Goal: Task Accomplishment & Management: Manage account settings

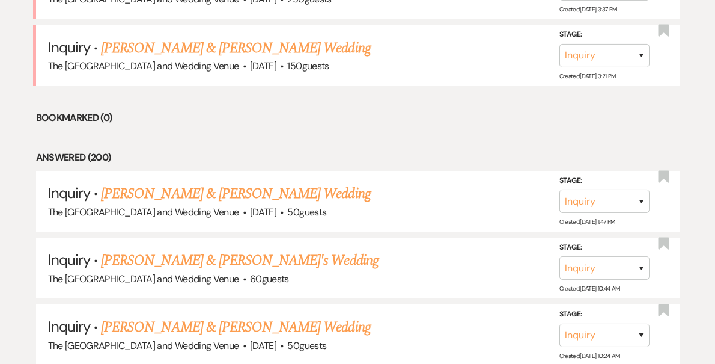
scroll to position [846, 0]
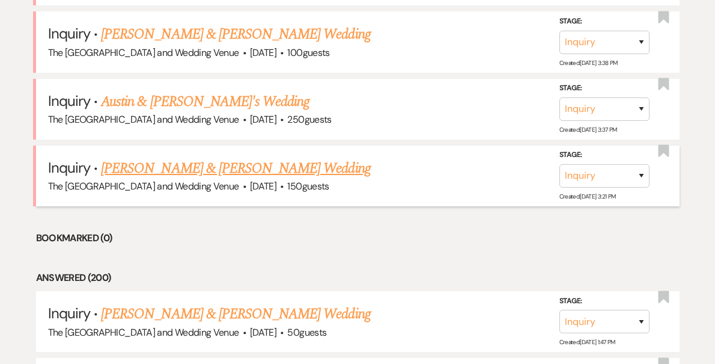
click at [228, 164] on link "[PERSON_NAME] & [PERSON_NAME] Wedding" at bounding box center [235, 169] width 269 height 22
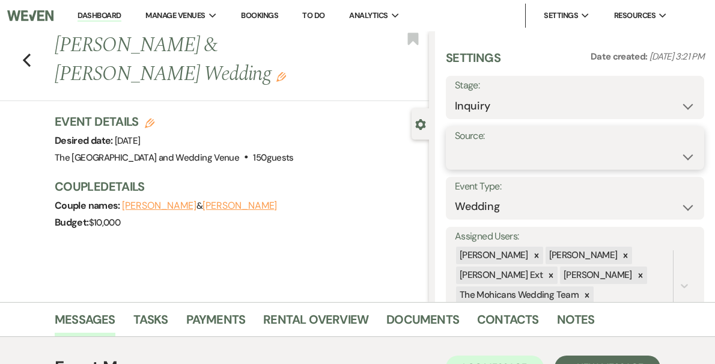
click at [522, 158] on select "Weven Venue Website Instagram Facebook Pinterest Google The Knot Wedding Wire H…" at bounding box center [575, 156] width 240 height 23
select select "5"
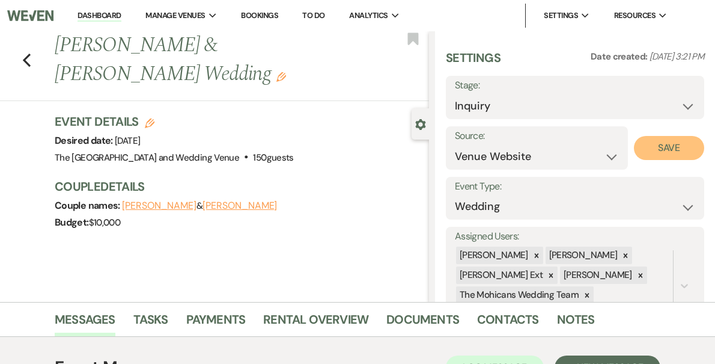
click at [664, 149] on button "Save" at bounding box center [669, 148] width 70 height 24
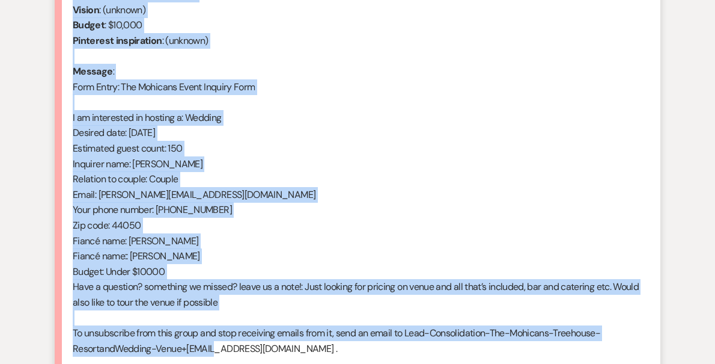
scroll to position [567, 0]
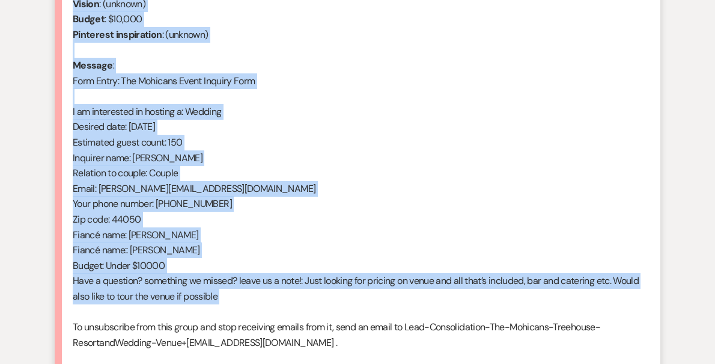
drag, startPoint x: 72, startPoint y: 108, endPoint x: 259, endPoint y: 313, distance: 277.1
click at [259, 313] on div "From : [PERSON_NAME] (Client) Event : [PERSON_NAME] & [PERSON_NAME] Event Desir…" at bounding box center [358, 149] width 570 height 431
copy div "From : [PERSON_NAME] (Client) Event : [PERSON_NAME] & [PERSON_NAME] Event Desir…"
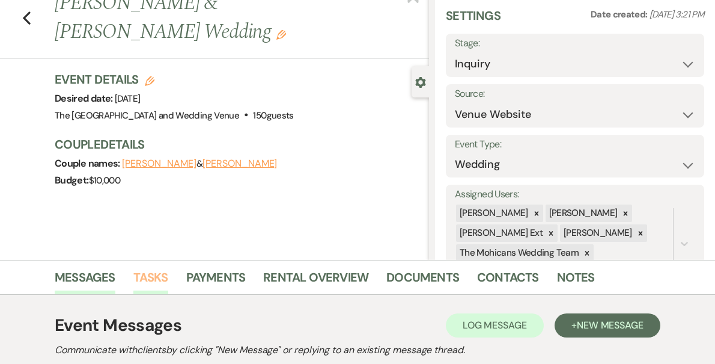
scroll to position [0, 0]
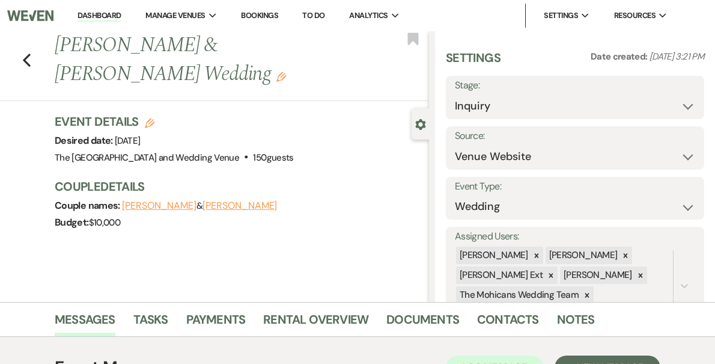
click at [121, 13] on link "Dashboard" at bounding box center [99, 15] width 43 height 11
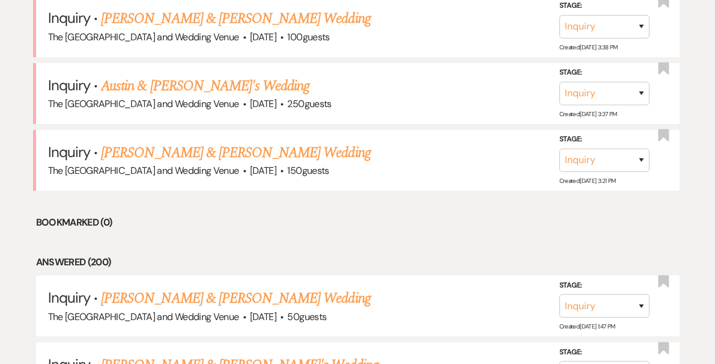
scroll to position [885, 0]
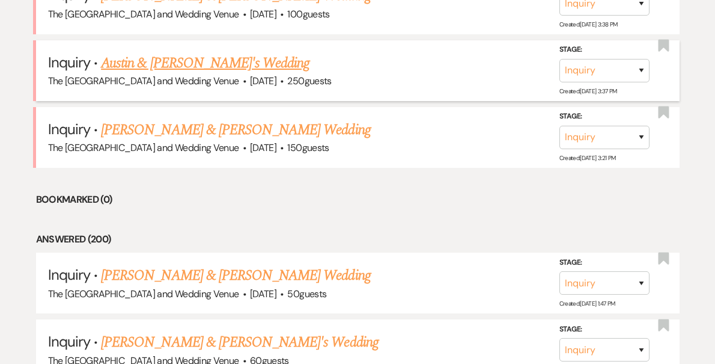
click at [201, 59] on link "Austin & [PERSON_NAME]'s Wedding" at bounding box center [205, 63] width 209 height 22
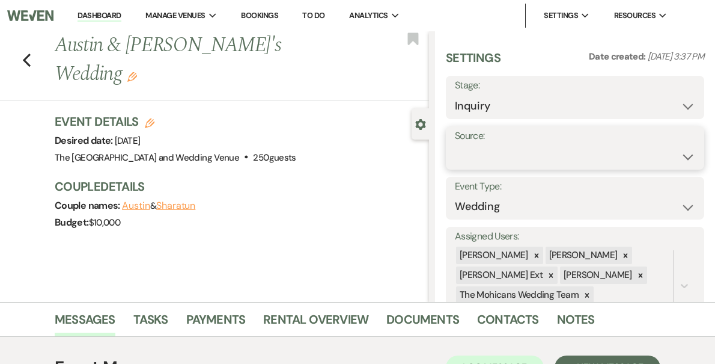
click at [537, 153] on select "Weven Venue Website Instagram Facebook Pinterest Google The Knot Wedding Wire H…" at bounding box center [575, 156] width 240 height 23
select select "5"
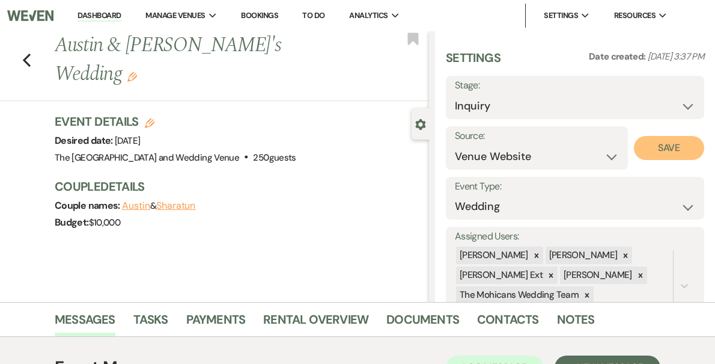
click at [679, 148] on button "Save" at bounding box center [669, 148] width 70 height 24
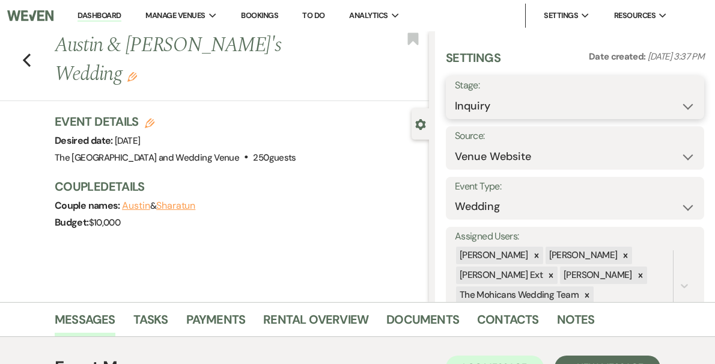
click at [652, 97] on select "Inquiry Follow Up Tour Requested Tour Confirmed Toured Proposal Sent Booked Lost" at bounding box center [575, 105] width 240 height 23
select select "9"
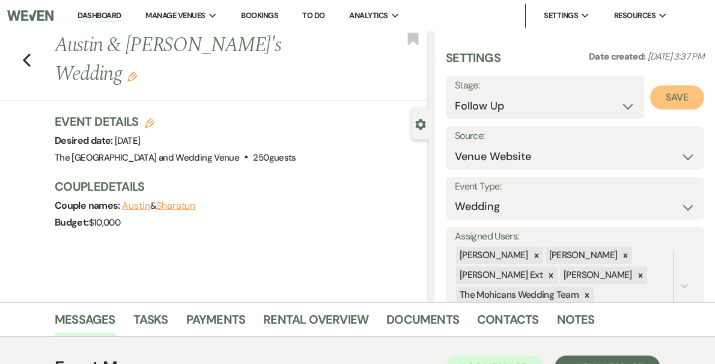
click at [675, 105] on button "Save" at bounding box center [677, 97] width 54 height 24
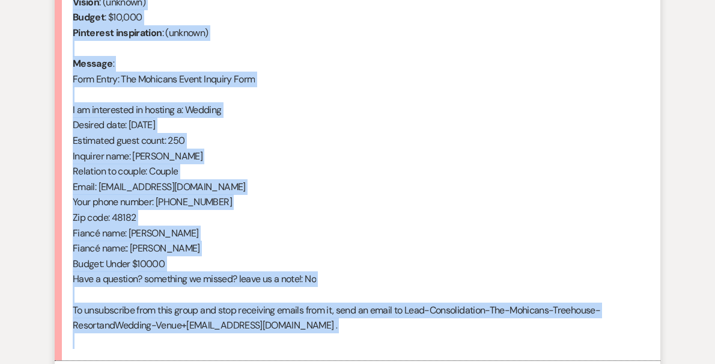
scroll to position [695, 0]
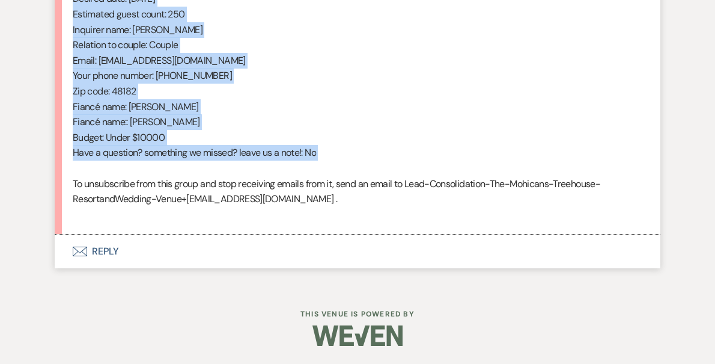
drag, startPoint x: 73, startPoint y: 210, endPoint x: 237, endPoint y: 171, distance: 169.3
click at [237, 171] on div "From : Sharatun (Client) Event : Austin & [PERSON_NAME]'s Event Desired date : …" at bounding box center [358, 13] width 570 height 415
copy div "From : Sharatun (Client) Event : Austin & [PERSON_NAME]'s Event Desired date : …"
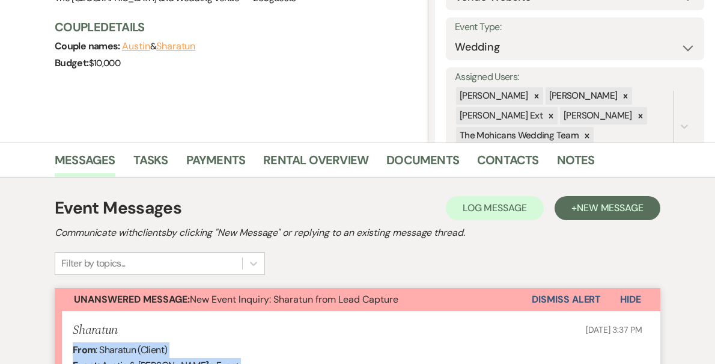
scroll to position [0, 0]
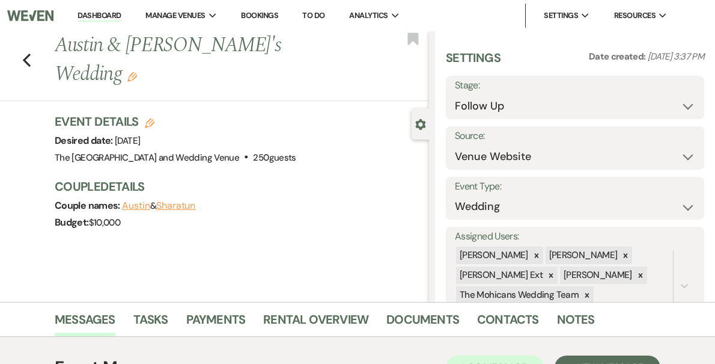
click at [121, 14] on link "Dashboard" at bounding box center [99, 15] width 43 height 11
select select "9"
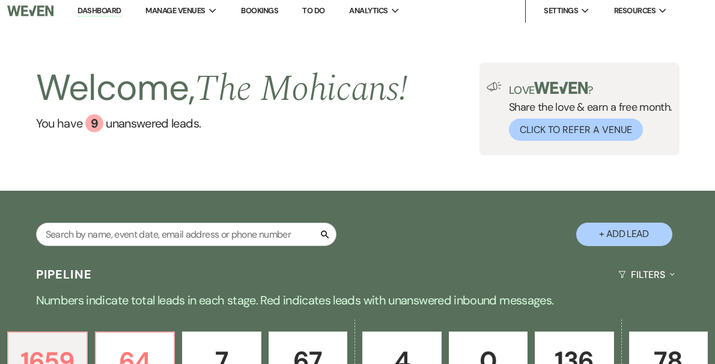
scroll to position [699, 0]
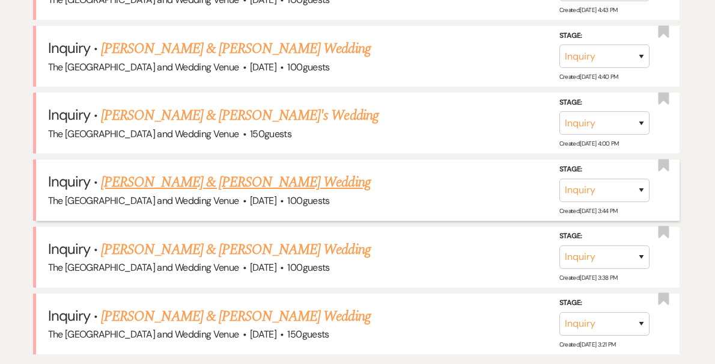
click at [186, 183] on link "[PERSON_NAME] & [PERSON_NAME] Wedding" at bounding box center [235, 182] width 269 height 22
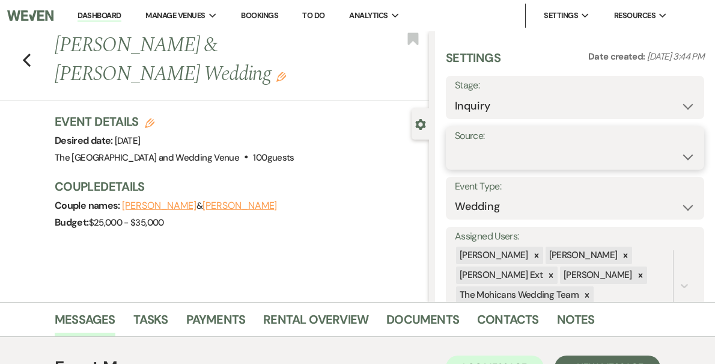
click at [509, 155] on select "Weven Venue Website Instagram Facebook Pinterest Google The Knot Wedding Wire H…" at bounding box center [575, 156] width 240 height 23
select select "5"
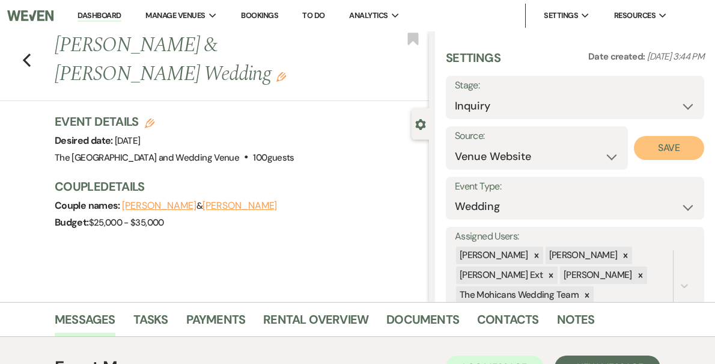
click at [650, 148] on button "Save" at bounding box center [669, 148] width 70 height 24
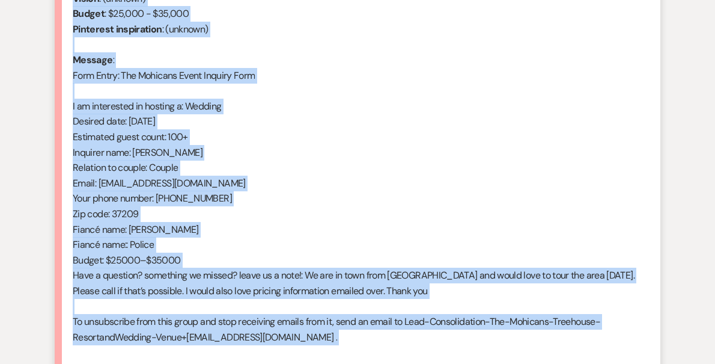
scroll to position [645, 0]
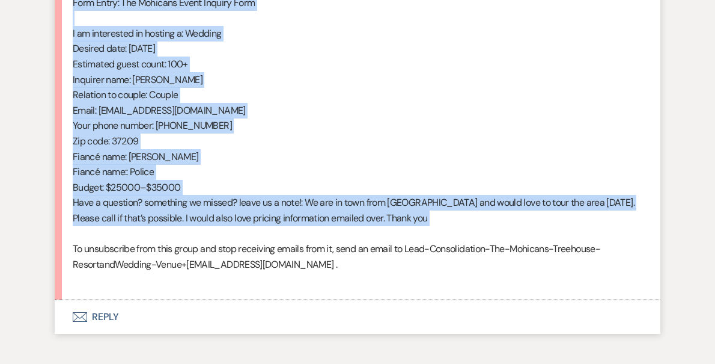
drag, startPoint x: 94, startPoint y: 218, endPoint x: 251, endPoint y: 240, distance: 157.8
click at [251, 240] on div "From : [PERSON_NAME] (Client) Event : [PERSON_NAME] & [PERSON_NAME] Event Desir…" at bounding box center [358, 71] width 570 height 431
copy div "From : [PERSON_NAME] (Client) Event : [PERSON_NAME] & [PERSON_NAME] Event Desir…"
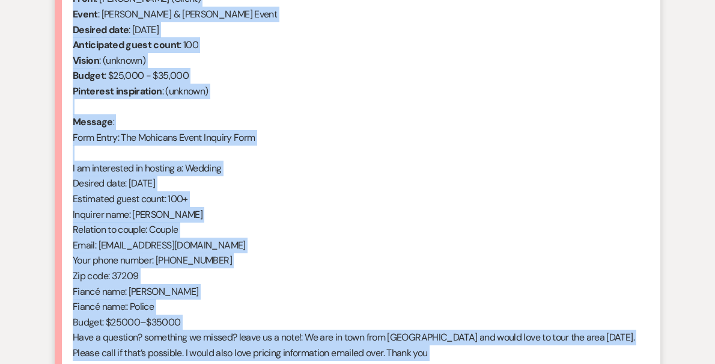
scroll to position [437, 0]
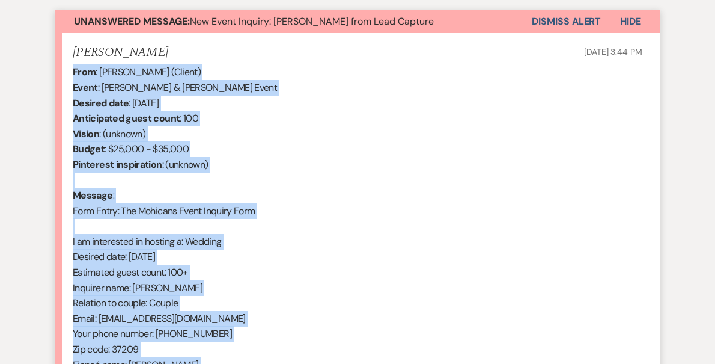
click at [546, 24] on button "Dismiss Alert" at bounding box center [566, 21] width 69 height 23
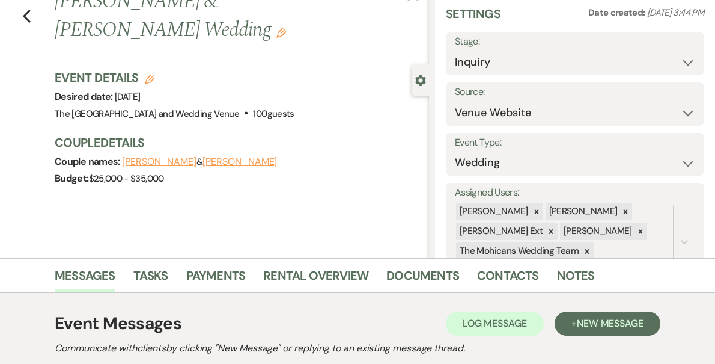
scroll to position [0, 0]
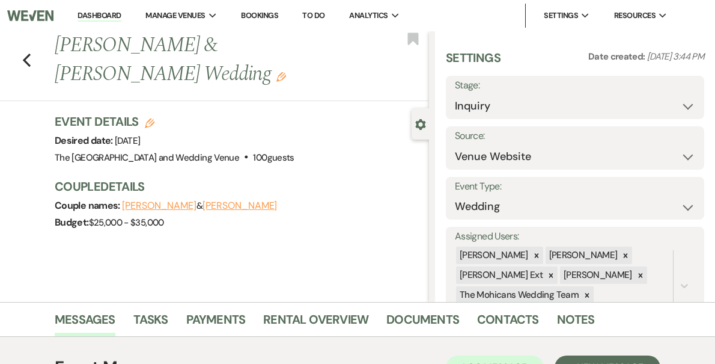
click at [121, 10] on link "Dashboard" at bounding box center [99, 15] width 43 height 11
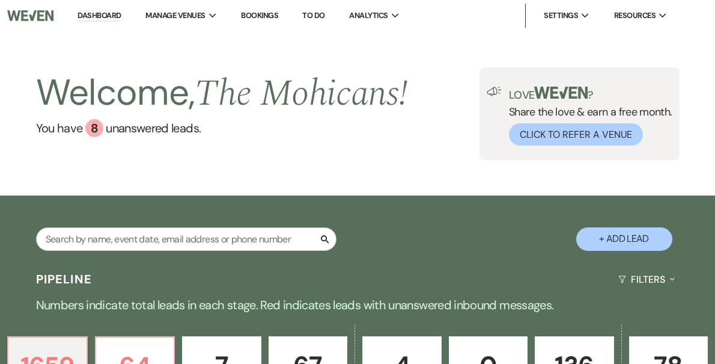
click at [181, 221] on div "Search + Add Lead" at bounding box center [357, 230] width 715 height 59
click at [168, 243] on input "text" at bounding box center [186, 238] width 301 height 23
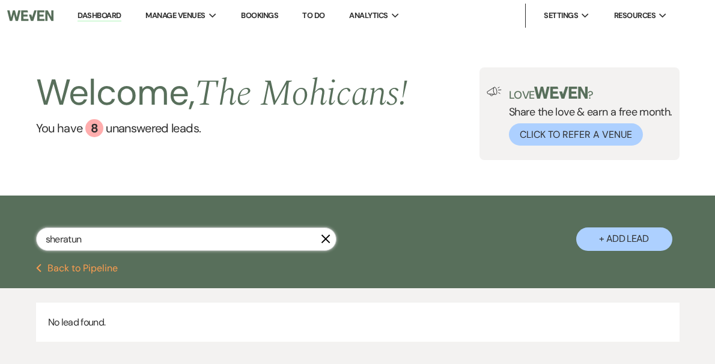
type input "sheratun"
click at [121, 16] on link "Dashboard" at bounding box center [99, 15] width 43 height 11
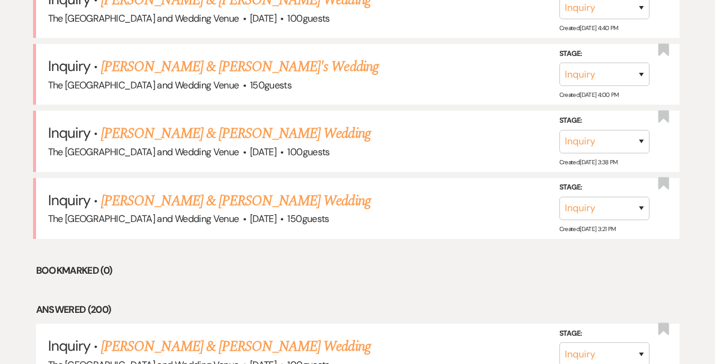
scroll to position [753, 0]
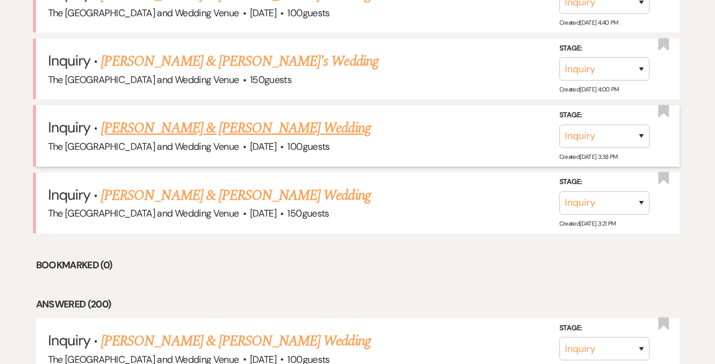
click at [227, 126] on link "[PERSON_NAME] & [PERSON_NAME] Wedding" at bounding box center [235, 128] width 269 height 22
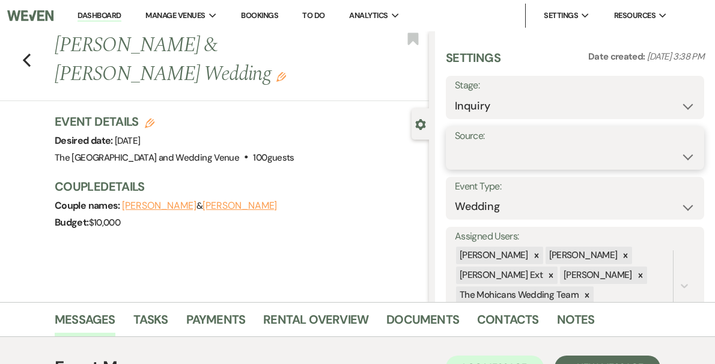
click at [533, 155] on select "Weven Venue Website Instagram Facebook Pinterest Google The Knot Wedding Wire H…" at bounding box center [575, 156] width 240 height 23
select select "5"
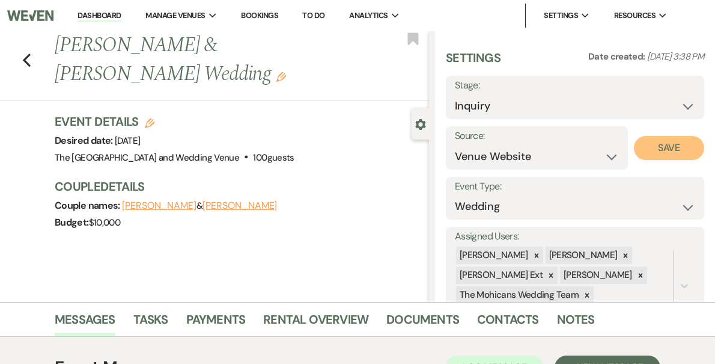
click at [671, 156] on button "Save" at bounding box center [669, 148] width 70 height 24
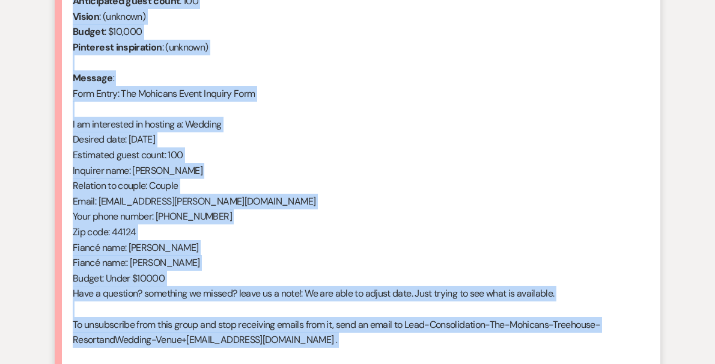
scroll to position [596, 0]
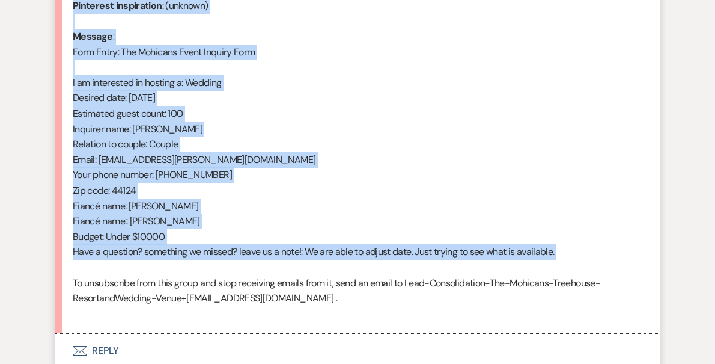
drag, startPoint x: 72, startPoint y: 126, endPoint x: 251, endPoint y: 270, distance: 229.2
click at [251, 270] on div "From : [PERSON_NAME] (Client) Event : [PERSON_NAME] & [PERSON_NAME] Event Desir…" at bounding box center [358, 113] width 570 height 415
copy div "From : [PERSON_NAME] (Client) Event : [PERSON_NAME] & [PERSON_NAME] Event Desir…"
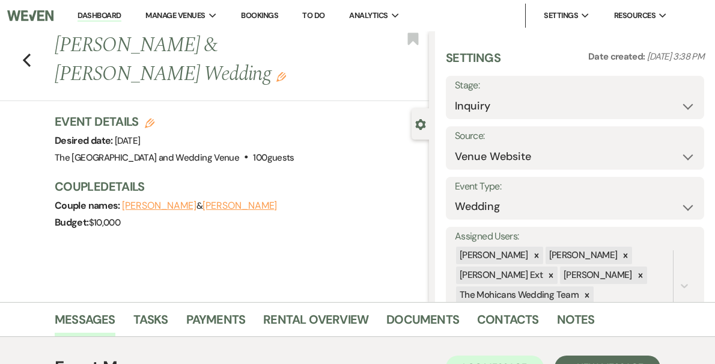
click at [121, 14] on link "Dashboard" at bounding box center [99, 15] width 43 height 11
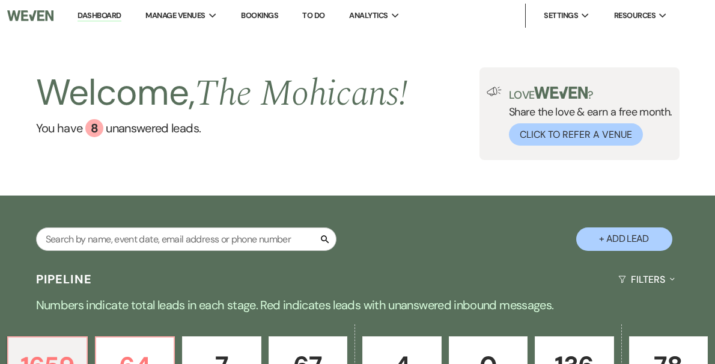
scroll to position [642, 0]
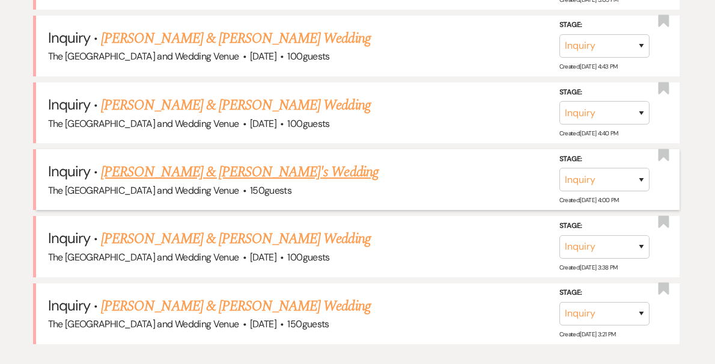
click at [198, 169] on link "[PERSON_NAME] & [PERSON_NAME]'s Wedding" at bounding box center [240, 172] width 278 height 22
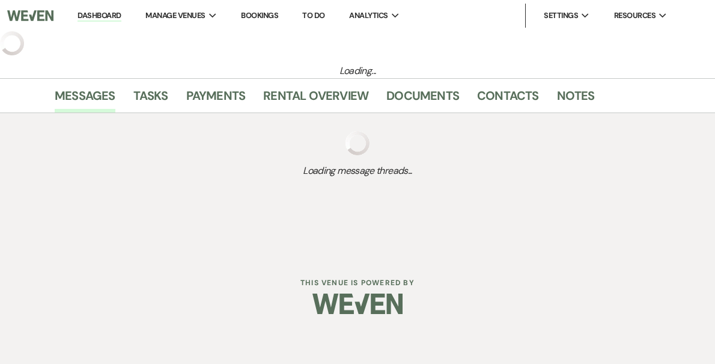
select select "17"
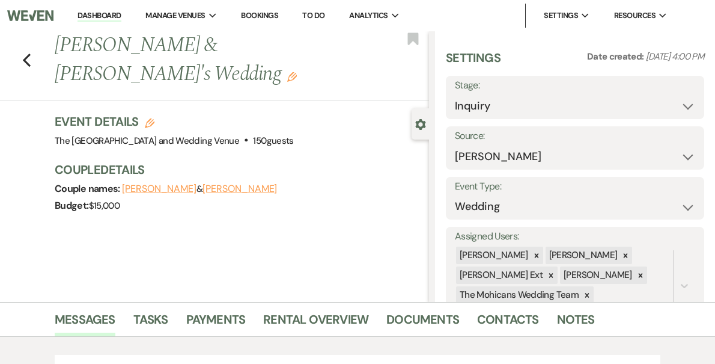
click at [121, 16] on link "Dashboard" at bounding box center [99, 15] width 43 height 11
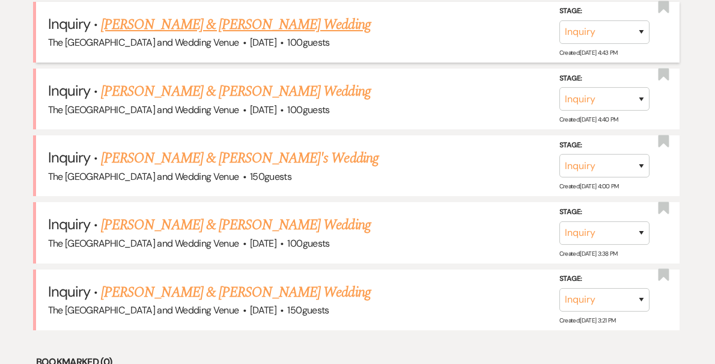
scroll to position [658, 0]
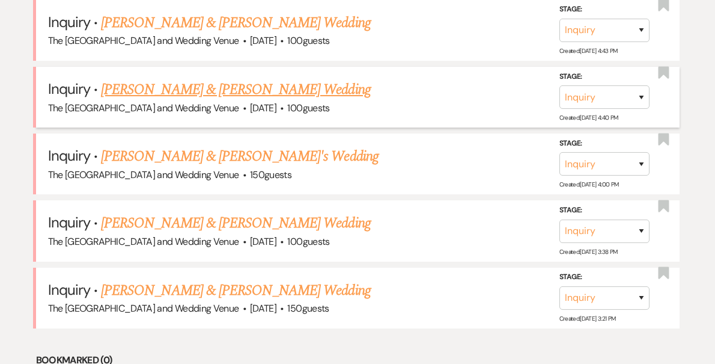
click at [189, 89] on link "[PERSON_NAME] & [PERSON_NAME] Wedding" at bounding box center [235, 90] width 269 height 22
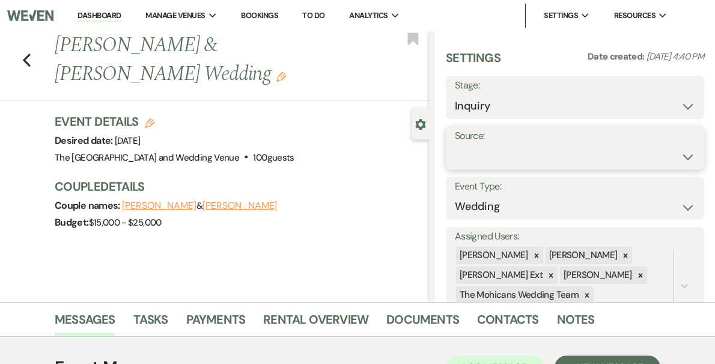
click at [549, 151] on select "Weven Venue Website Instagram Facebook Pinterest Google The Knot Wedding Wire H…" at bounding box center [575, 156] width 240 height 23
select select "5"
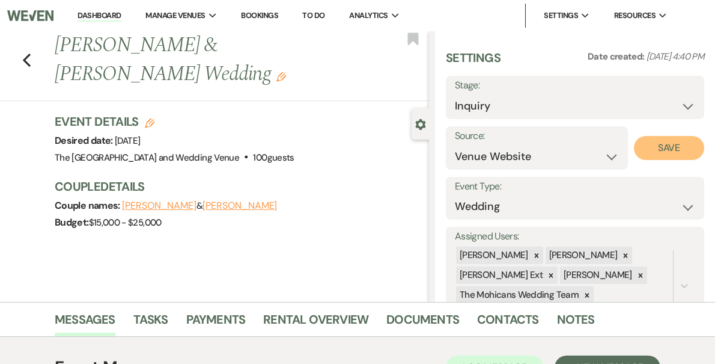
click at [673, 151] on button "Save" at bounding box center [669, 148] width 70 height 24
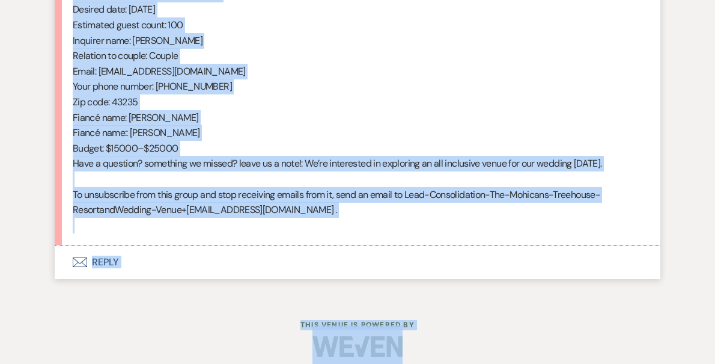
scroll to position [693, 0]
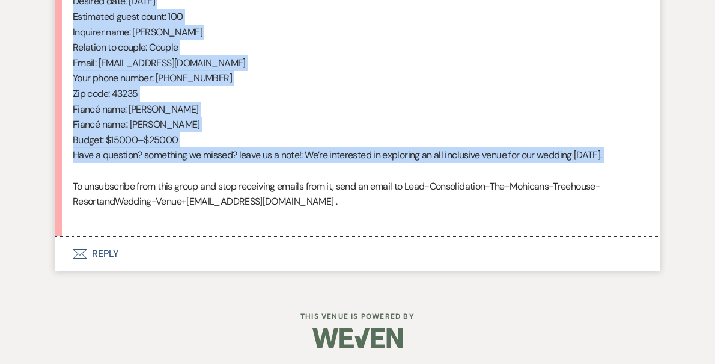
drag, startPoint x: 73, startPoint y: 38, endPoint x: 301, endPoint y: 185, distance: 270.7
click at [301, 185] on div "From : [PERSON_NAME] (Client) Event : [PERSON_NAME] & [PERSON_NAME] Event Desir…" at bounding box center [358, 16] width 570 height 415
copy div "From : [PERSON_NAME] (Client) Event : [PERSON_NAME] & [PERSON_NAME] Event Desir…"
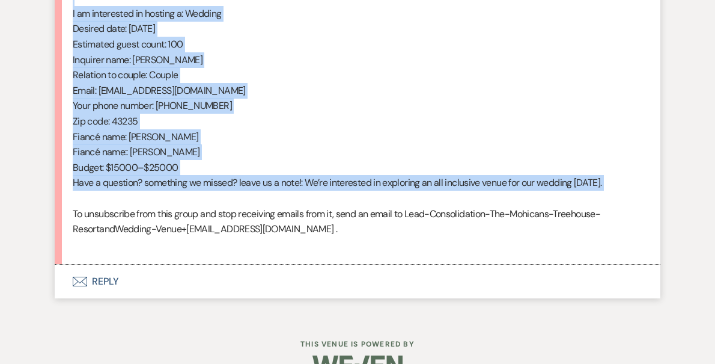
scroll to position [0, 0]
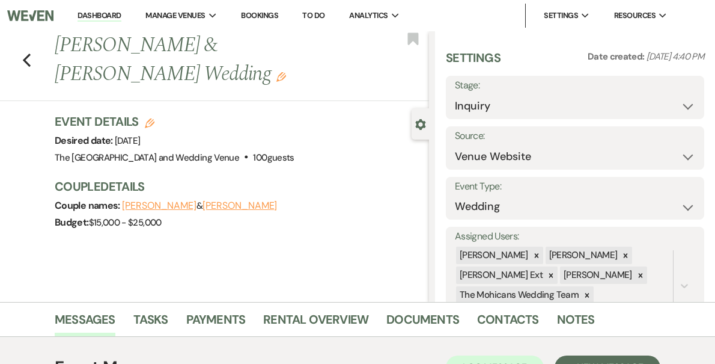
click at [113, 11] on link "Dashboard" at bounding box center [99, 15] width 43 height 11
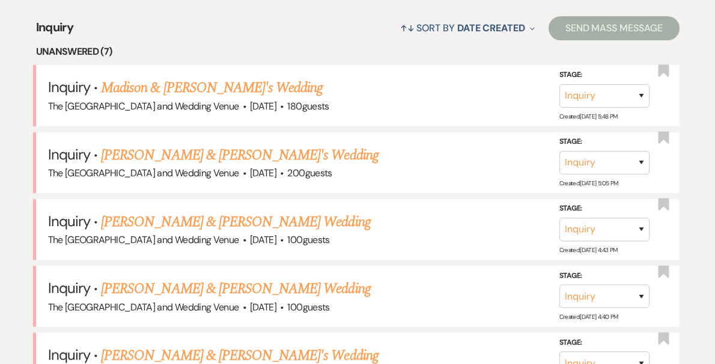
scroll to position [453, 0]
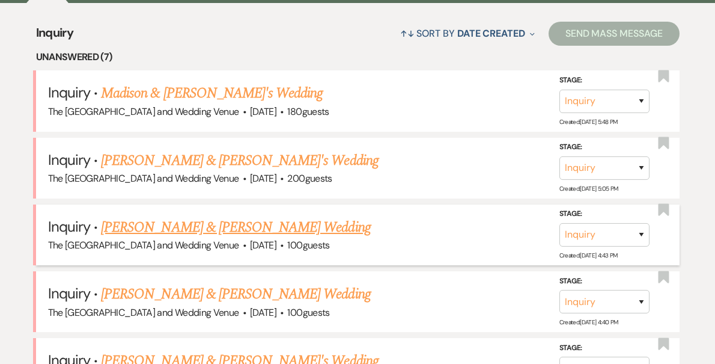
click at [212, 222] on link "[PERSON_NAME] & [PERSON_NAME] Wedding" at bounding box center [235, 227] width 269 height 22
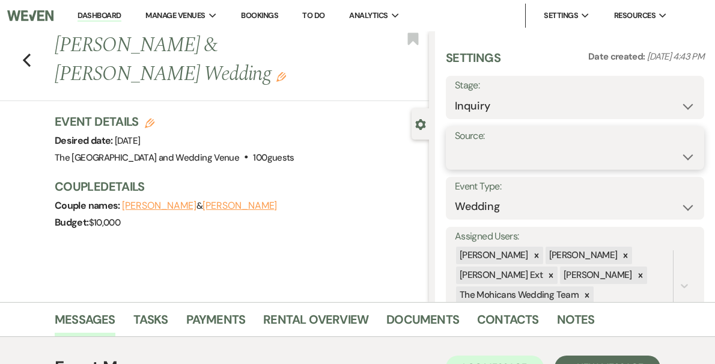
click at [524, 154] on select "Weven Venue Website Instagram Facebook Pinterest Google The Knot Wedding Wire H…" at bounding box center [575, 156] width 240 height 23
select select "5"
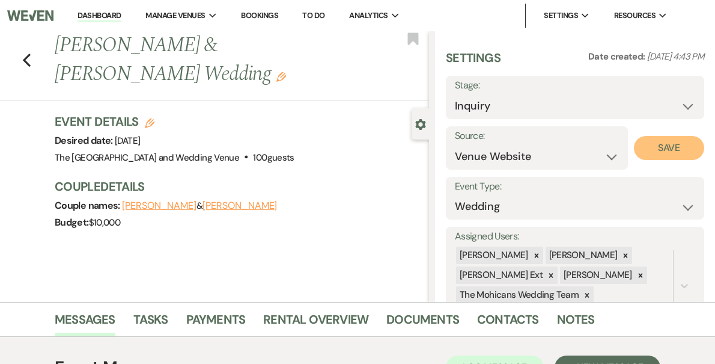
click at [659, 150] on button "Save" at bounding box center [669, 148] width 70 height 24
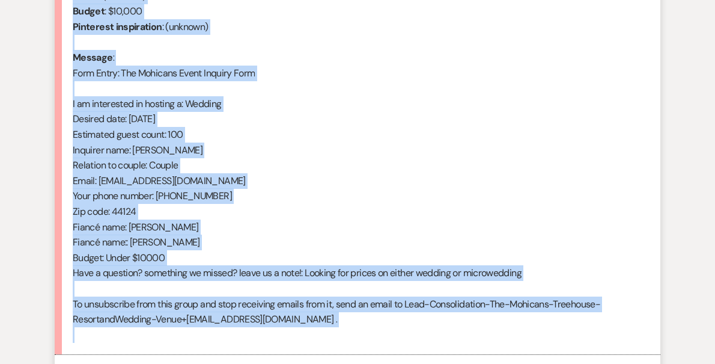
scroll to position [693, 0]
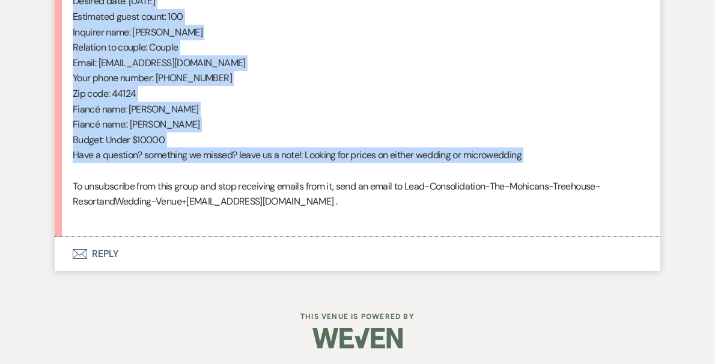
drag, startPoint x: 73, startPoint y: 192, endPoint x: 263, endPoint y: 177, distance: 190.6
click at [263, 177] on div "From : [PERSON_NAME] (Client) Event : [PERSON_NAME] & [PERSON_NAME] Event Desir…" at bounding box center [358, 16] width 570 height 415
copy div "From : [PERSON_NAME] (Client) Event : [PERSON_NAME] & [PERSON_NAME] Event Desir…"
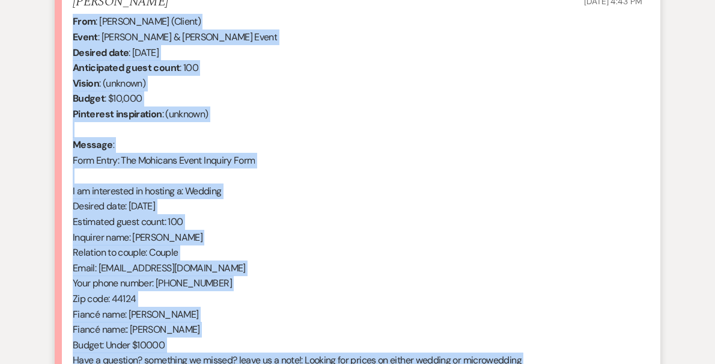
scroll to position [0, 0]
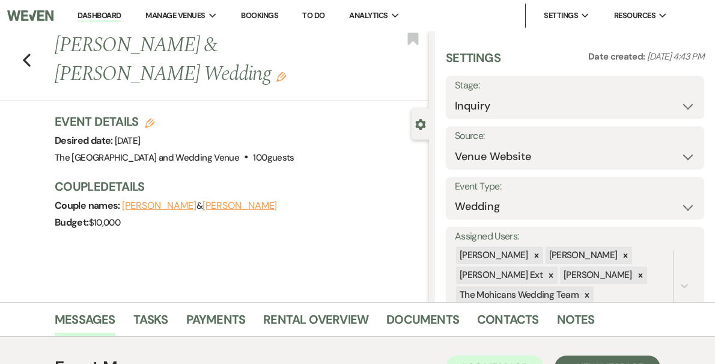
click at [121, 18] on link "Dashboard" at bounding box center [99, 15] width 43 height 11
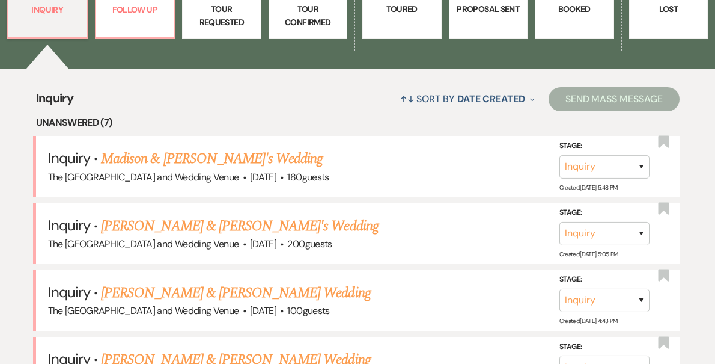
scroll to position [395, 0]
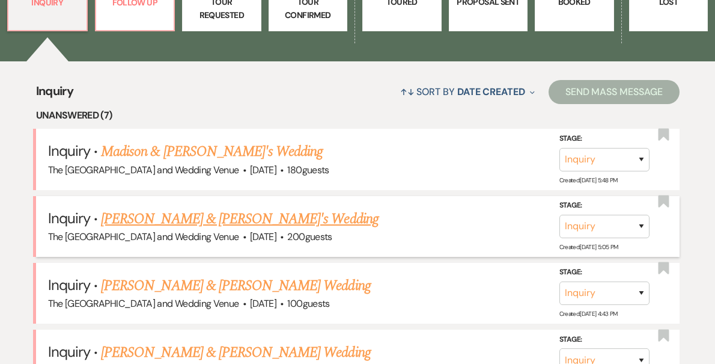
click at [194, 221] on link "[PERSON_NAME] & [PERSON_NAME]'s Wedding" at bounding box center [240, 219] width 278 height 22
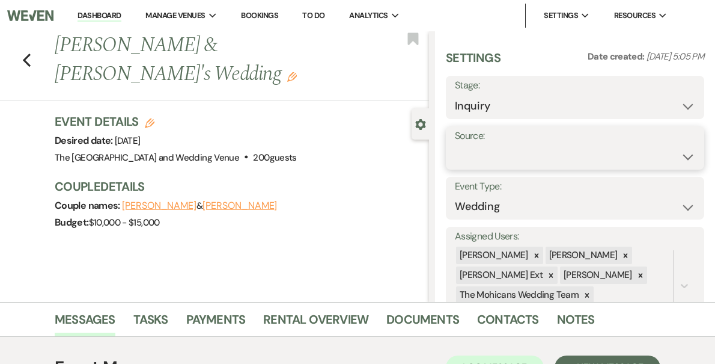
click at [562, 154] on select "Weven Venue Website Instagram Facebook Pinterest Google The Knot Wedding Wire H…" at bounding box center [575, 156] width 240 height 23
select select "5"
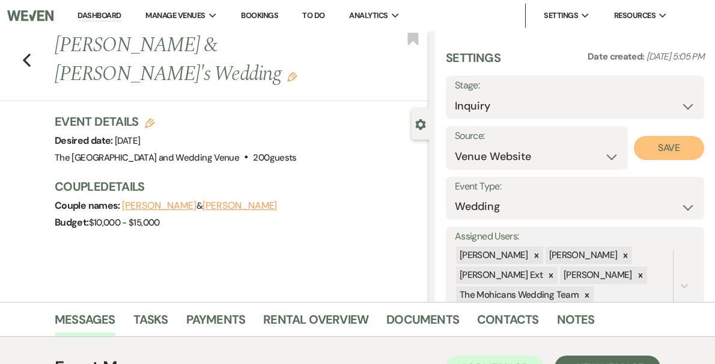
click at [676, 150] on button "Save" at bounding box center [669, 148] width 70 height 24
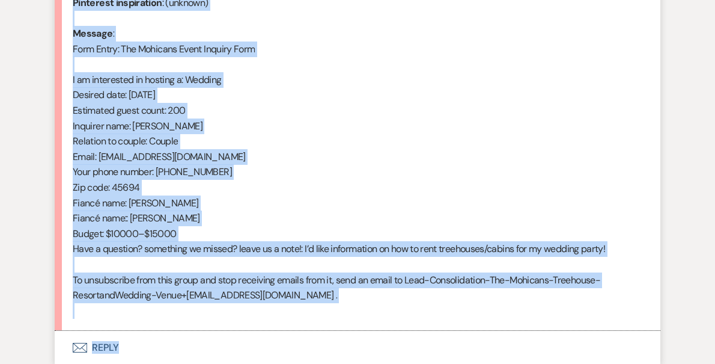
scroll to position [695, 0]
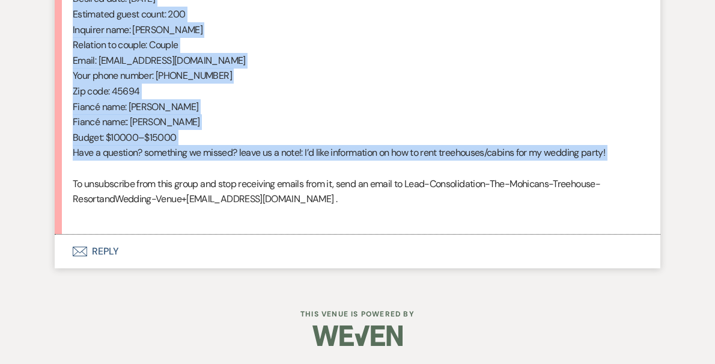
drag, startPoint x: 73, startPoint y: 198, endPoint x: 302, endPoint y: 167, distance: 231.2
click at [302, 167] on div "From : [PERSON_NAME] (Client) Event : [PERSON_NAME] & [PERSON_NAME]'s Event Des…" at bounding box center [358, 13] width 570 height 415
copy div "From : [PERSON_NAME] (Client) Event : [PERSON_NAME] & [PERSON_NAME]'s Event Des…"
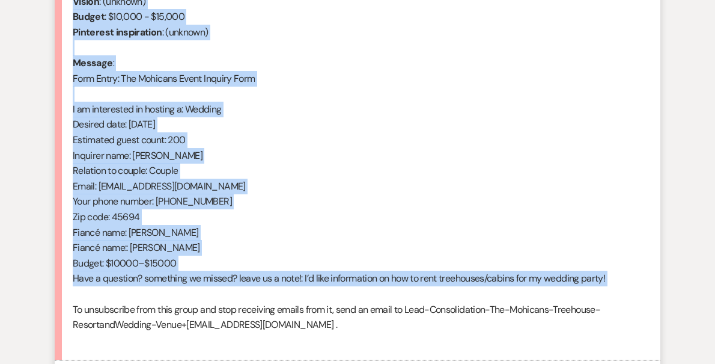
scroll to position [0, 0]
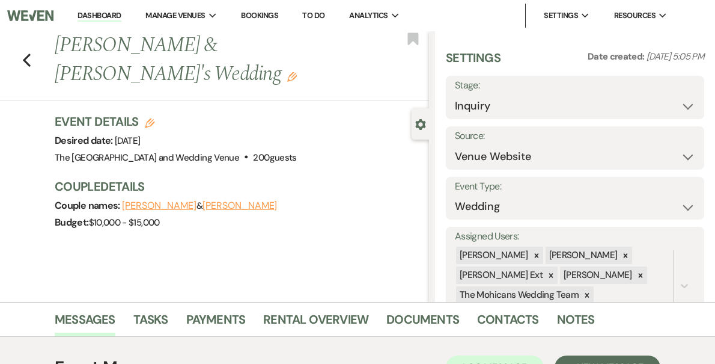
click at [121, 16] on link "Dashboard" at bounding box center [99, 15] width 43 height 11
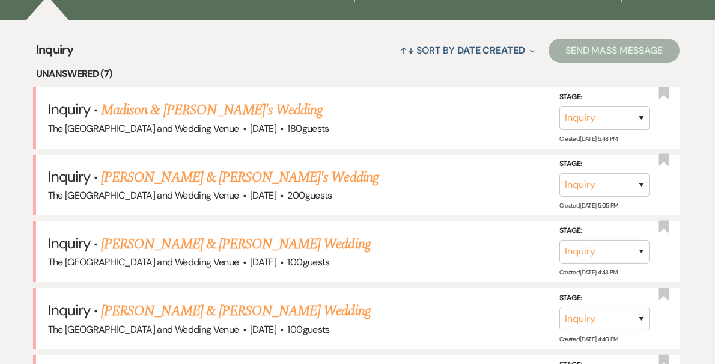
scroll to position [450, 0]
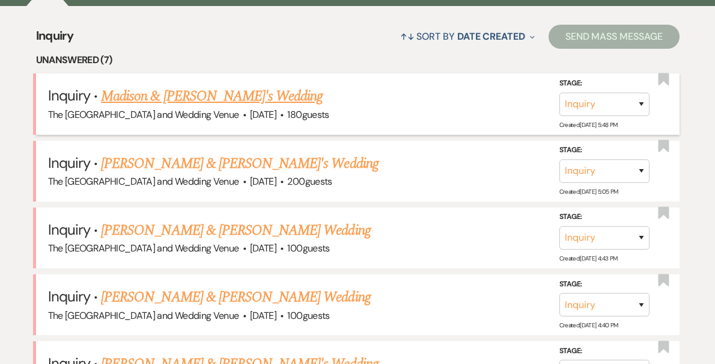
click at [222, 93] on link "Madison & [PERSON_NAME]'s Wedding" at bounding box center [212, 96] width 222 height 22
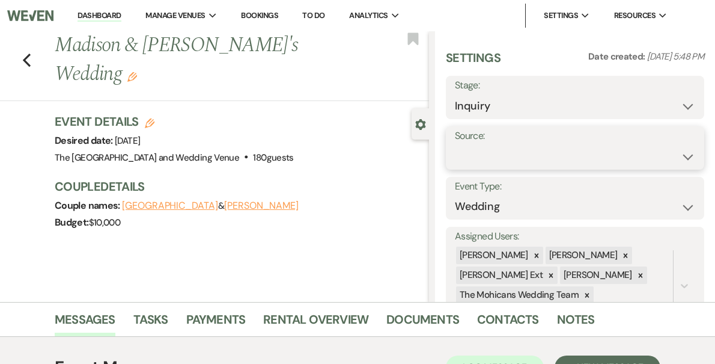
click at [516, 154] on select "Weven Venue Website Instagram Facebook Pinterest Google The Knot Wedding Wire H…" at bounding box center [575, 156] width 240 height 23
select select "5"
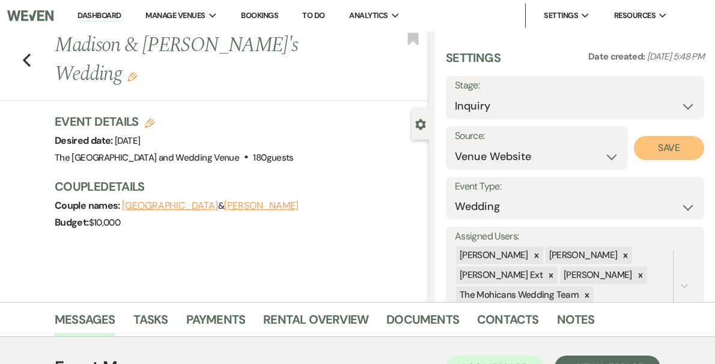
click at [666, 144] on button "Save" at bounding box center [669, 148] width 70 height 24
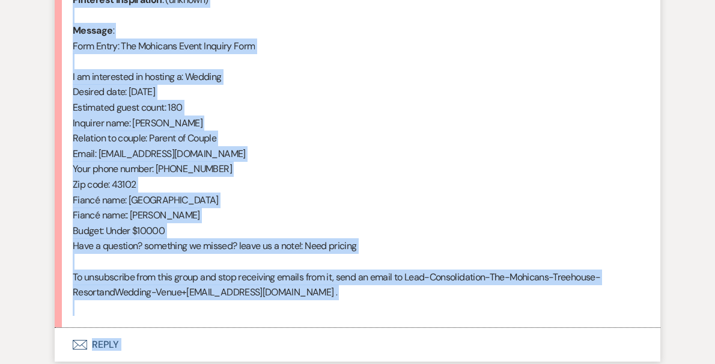
scroll to position [665, 0]
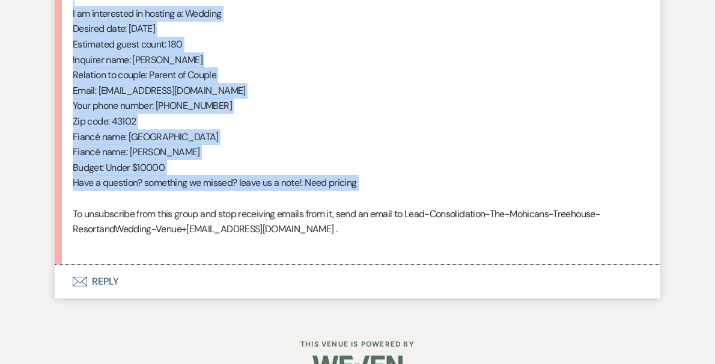
drag, startPoint x: 124, startPoint y: 91, endPoint x: 255, endPoint y: 201, distance: 171.0
click at [255, 201] on div "From : [PERSON_NAME] (Client) Event : Madison & [PERSON_NAME]'s Event Desired d…" at bounding box center [358, 43] width 570 height 415
copy div "From : [PERSON_NAME] (Client) Event : Madison & [PERSON_NAME]'s Event Desired d…"
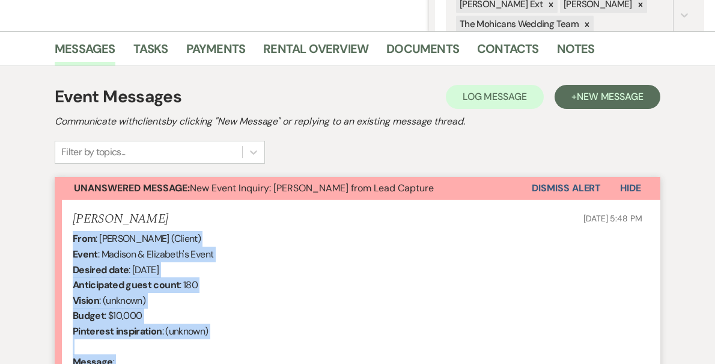
scroll to position [0, 0]
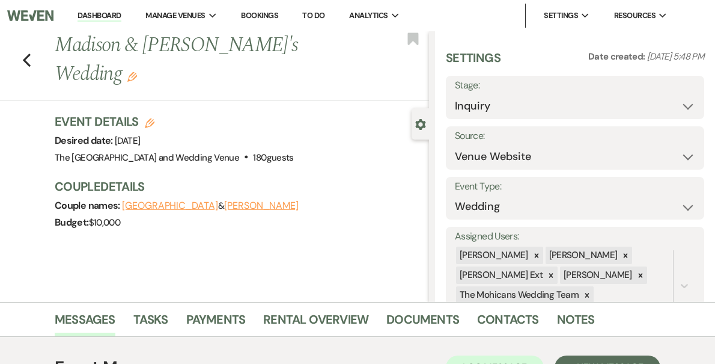
click at [121, 12] on link "Dashboard" at bounding box center [99, 15] width 43 height 11
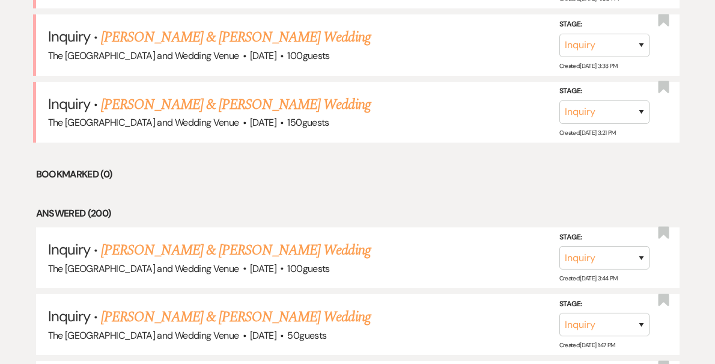
scroll to position [844, 0]
